Goal: Entertainment & Leisure: Consume media (video, audio)

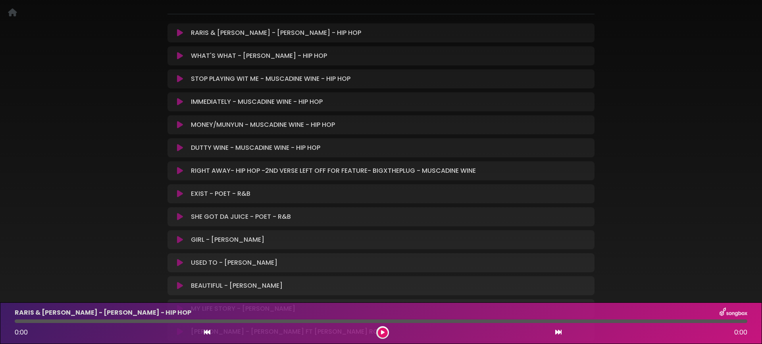
scroll to position [119, 0]
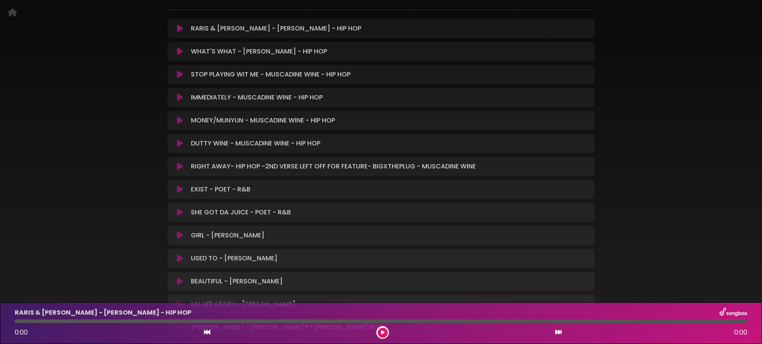
click at [178, 119] on icon at bounding box center [180, 121] width 6 height 8
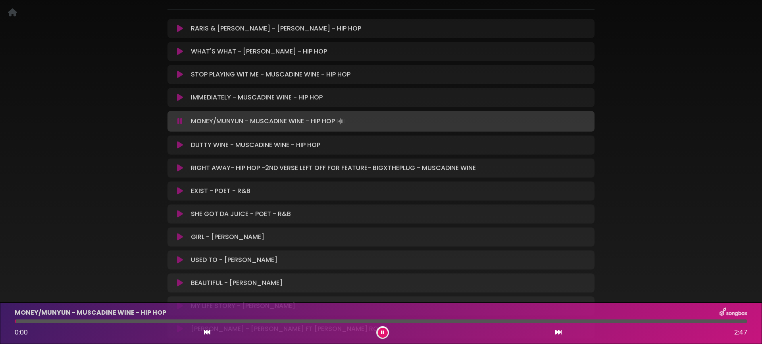
click at [178, 119] on icon at bounding box center [179, 121] width 5 height 8
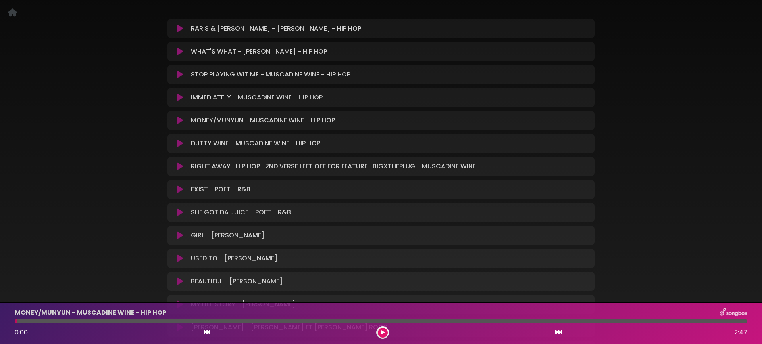
click at [180, 144] on icon at bounding box center [180, 144] width 6 height 8
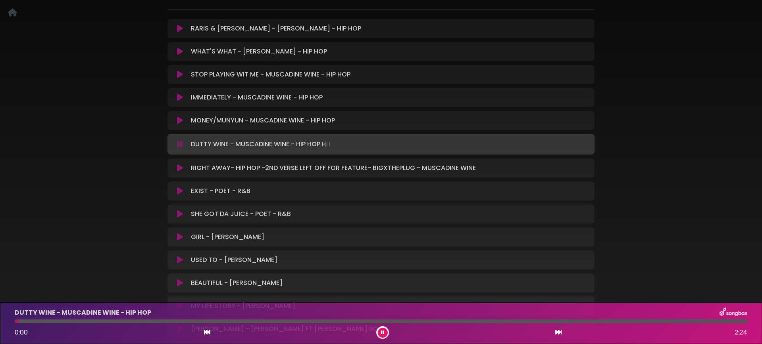
click at [182, 148] on div "DUTTY WINE - MUSCADINE WINE - HIP HOP Loading Track..." at bounding box center [380, 144] width 417 height 11
click at [181, 145] on icon at bounding box center [179, 144] width 5 height 8
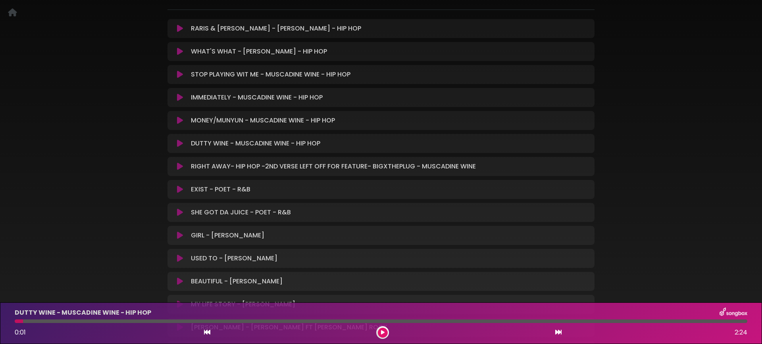
click at [179, 168] on icon at bounding box center [180, 167] width 6 height 8
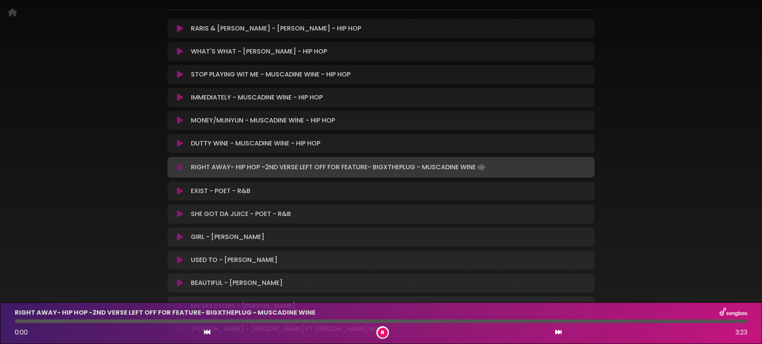
click at [179, 168] on icon at bounding box center [179, 168] width 5 height 8
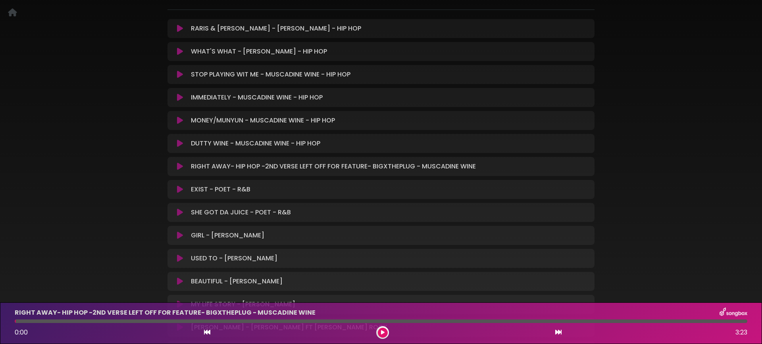
click at [181, 190] on icon at bounding box center [180, 190] width 6 height 8
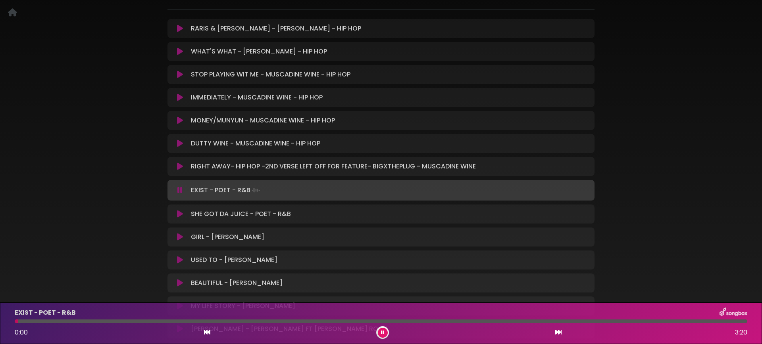
click at [181, 190] on icon at bounding box center [179, 191] width 5 height 8
